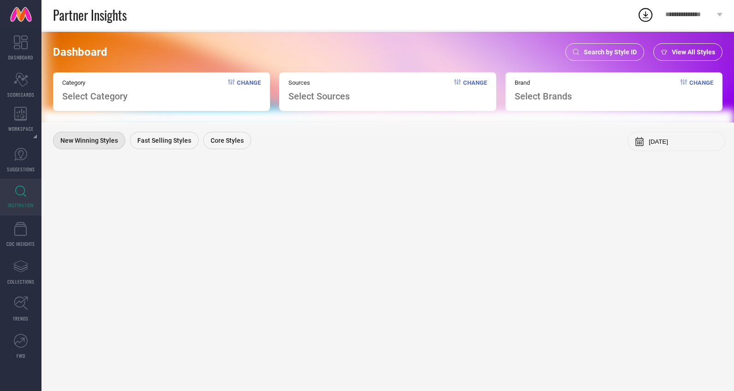
click at [592, 48] on span "Search by Style ID" at bounding box center [610, 51] width 53 height 7
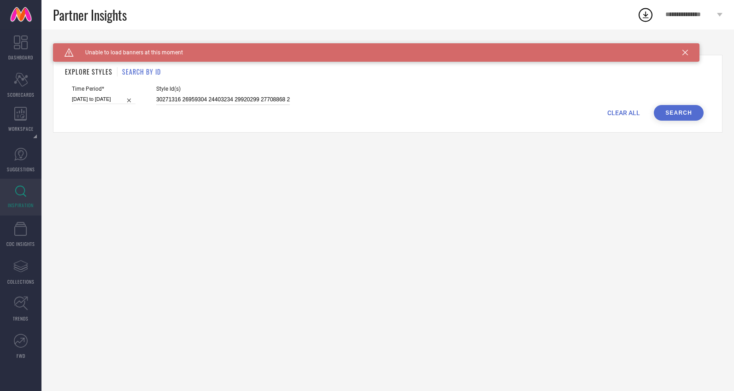
click at [226, 102] on input "30271316 26959304 24403234 29920299 27708868 23834128 30250489 30250472 2770885…" at bounding box center [223, 99] width 134 height 11
paste input "2192120 31697257 31697255 31697223 31697213 31697202 31263228 31263287 31174398…"
type input "32192120 31697257 31697255 31697223 31697213 31697202 31263228 31263287 3117439…"
click at [676, 116] on button "Search" at bounding box center [679, 113] width 50 height 16
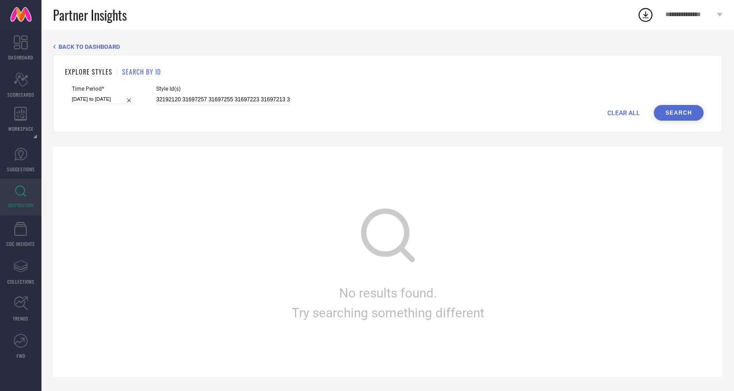
click at [620, 116] on span "CLEAR ALL" at bounding box center [623, 112] width 33 height 7
click at [201, 97] on input at bounding box center [223, 99] width 134 height 11
paste input "32192120 31697257 31697255 31697223 31697213 31697202 31263228 31263287 3117439…"
type input "32192120 31697257 31697255 31697223 31697213 31697202 31263228 31263287 3117439…"
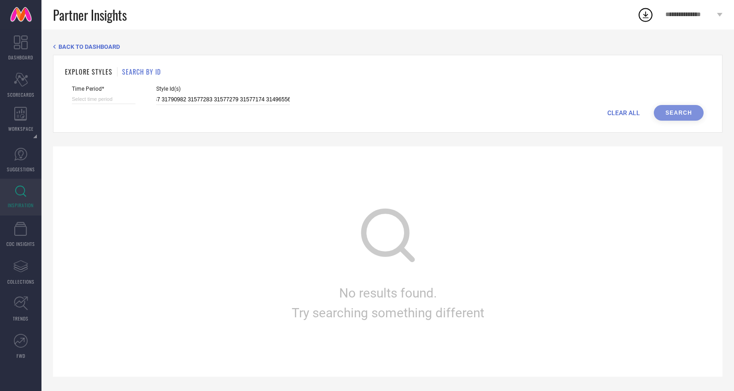
click at [112, 106] on div "CLEAR ALL Search" at bounding box center [387, 113] width 631 height 16
click at [112, 99] on input at bounding box center [104, 99] width 64 height 10
select select "8"
select select "2025"
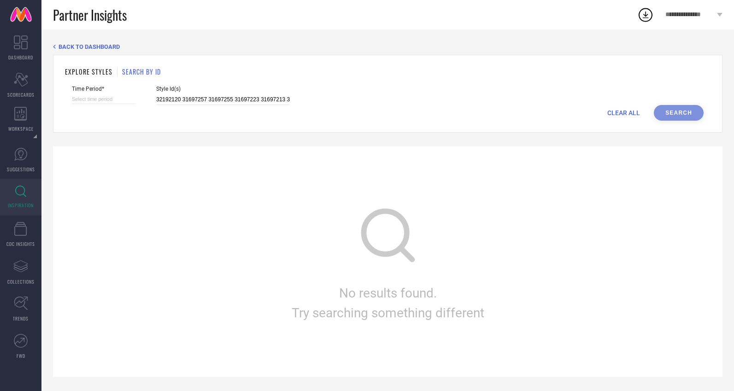
select select "9"
select select "2025"
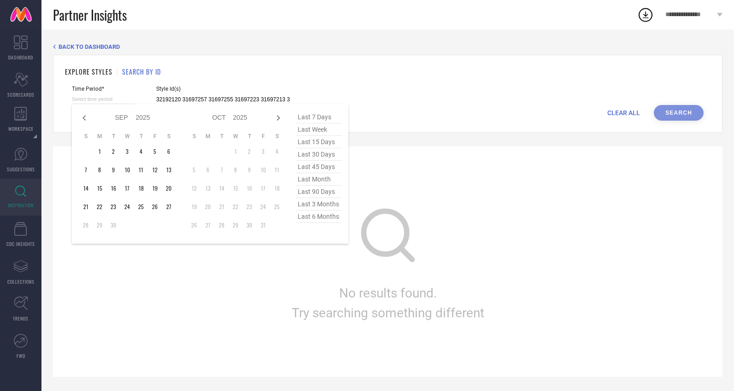
click at [321, 220] on span "last 6 months" at bounding box center [318, 216] width 46 height 12
type input "[DATE] to [DATE]"
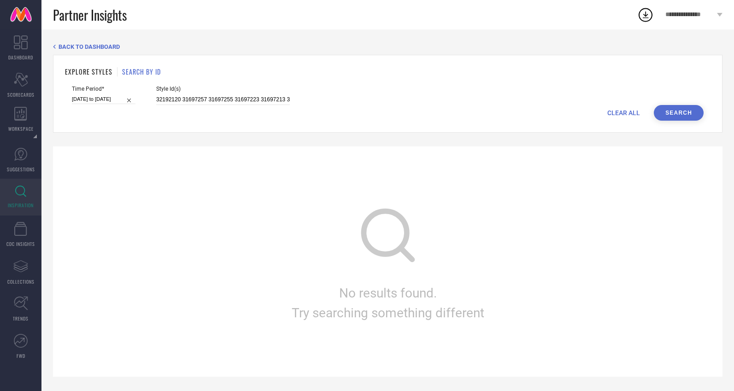
click at [667, 111] on button "Search" at bounding box center [679, 113] width 50 height 16
